Goal: Find specific page/section: Find specific page/section

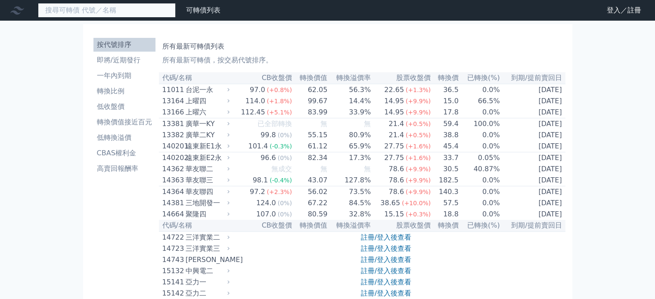
click at [91, 9] on input at bounding box center [107, 10] width 138 height 15
type input "虹"
click at [71, 12] on input at bounding box center [107, 10] width 138 height 15
type input "ㄘ"
type input "中"
